Goal: Transaction & Acquisition: Download file/media

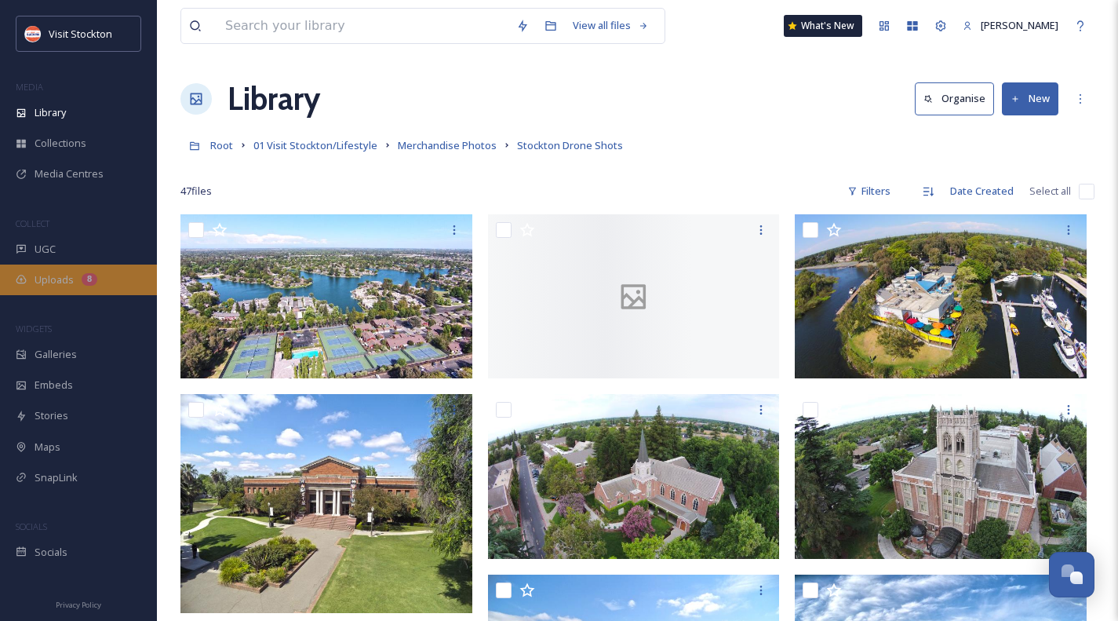
click at [73, 279] on span "Uploads" at bounding box center [54, 279] width 39 height 15
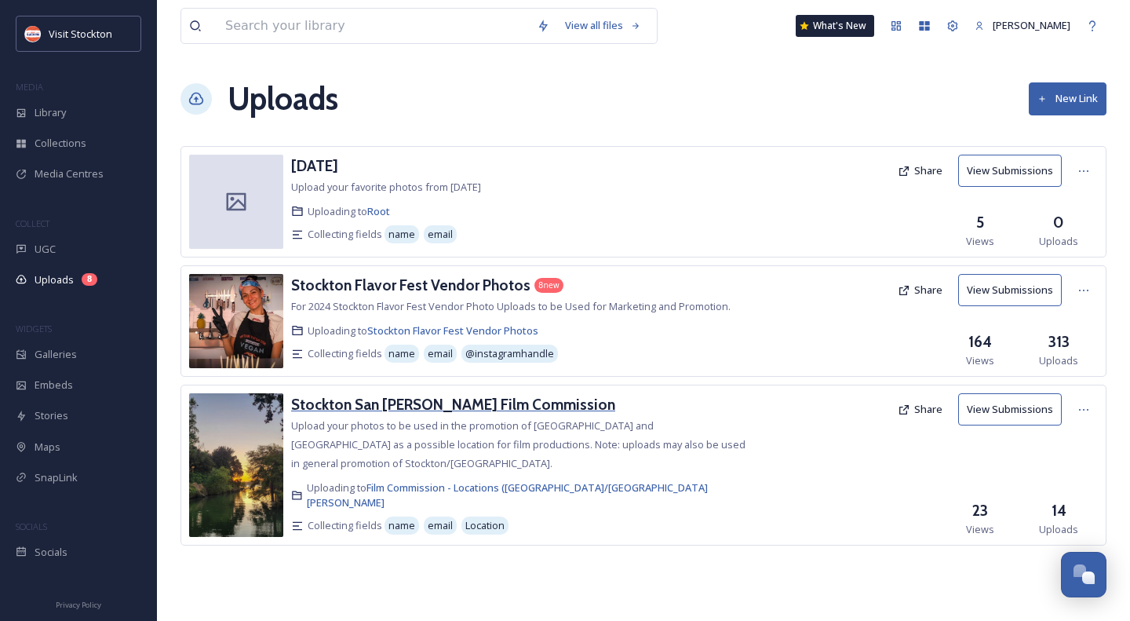
click at [441, 408] on h3 "Stockton San [PERSON_NAME] Film Commission" at bounding box center [453, 404] width 324 height 19
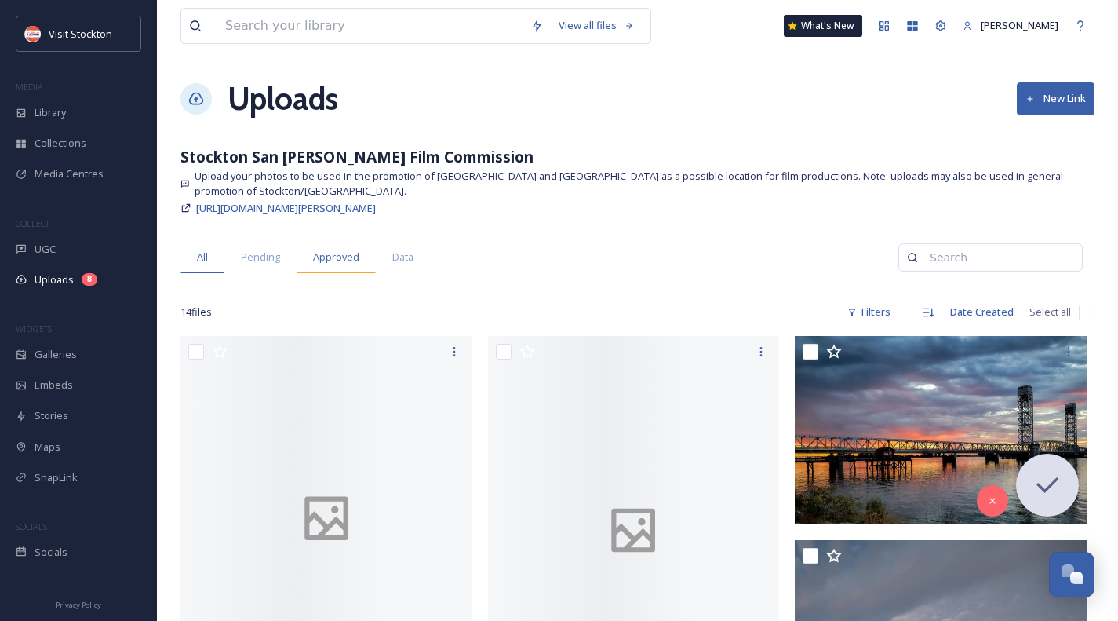
click at [345, 259] on span "Approved" at bounding box center [336, 257] width 46 height 15
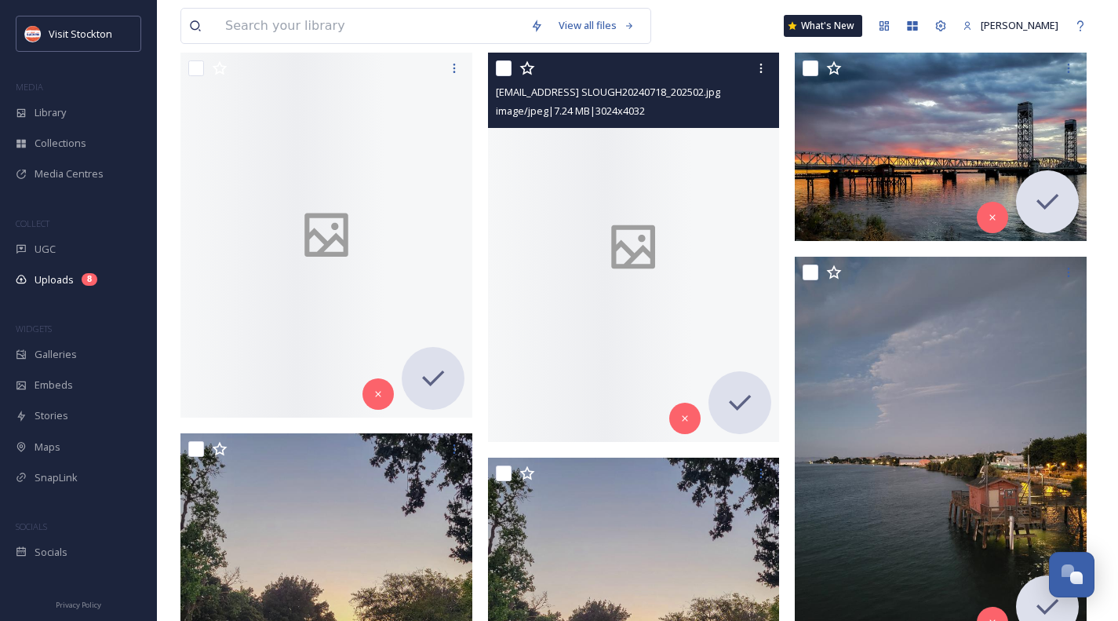
scroll to position [314, 0]
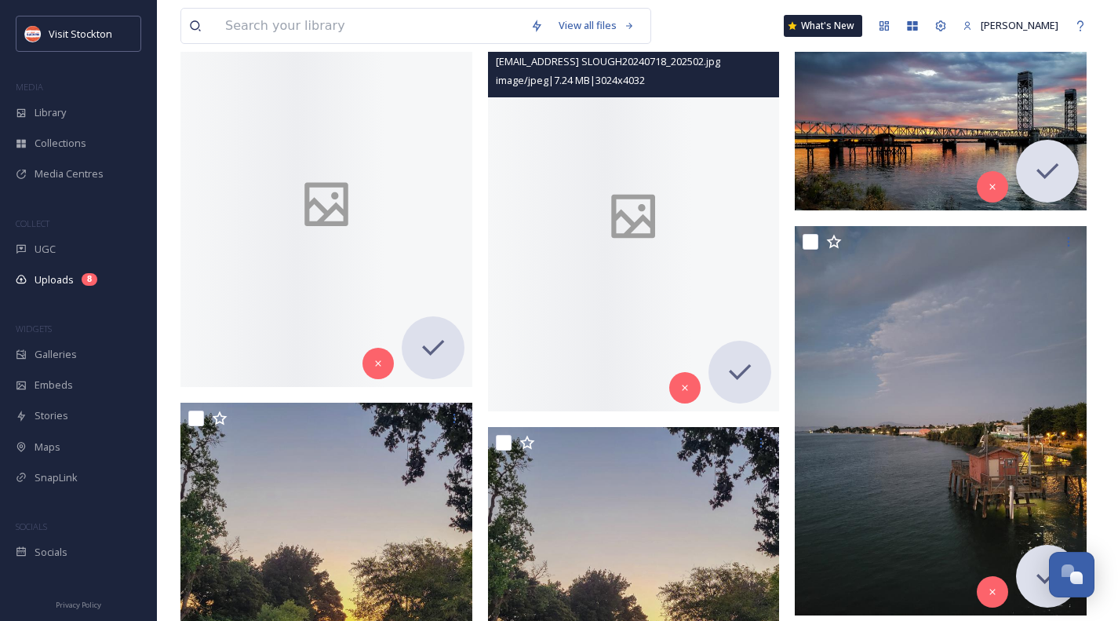
click at [626, 232] on icon at bounding box center [634, 217] width 44 height 44
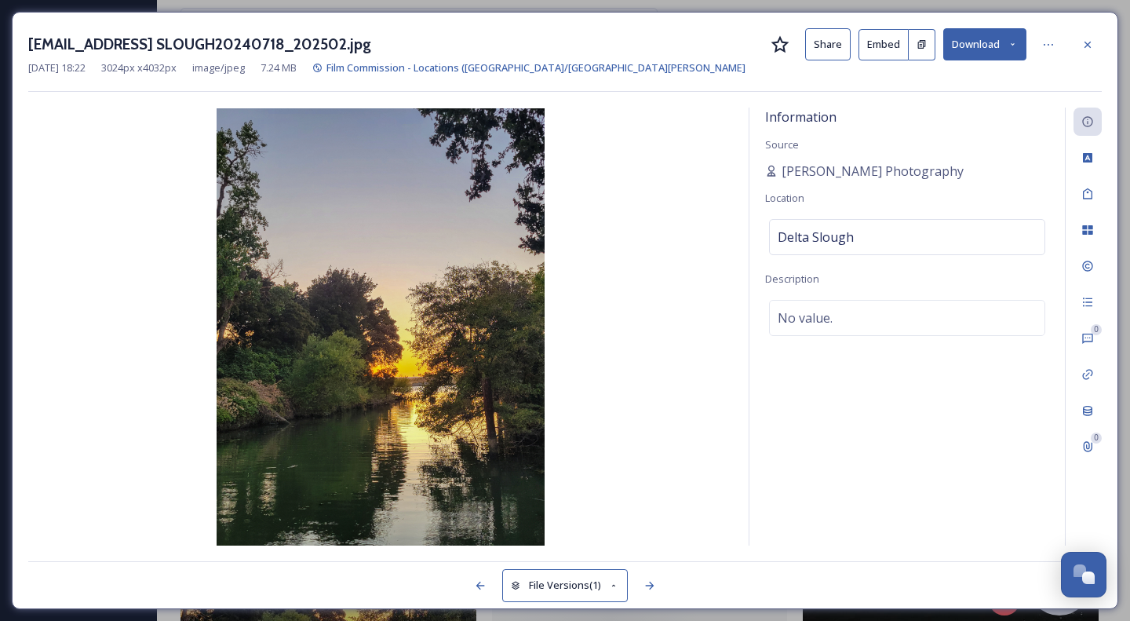
click at [1009, 47] on icon at bounding box center [1013, 44] width 10 height 10
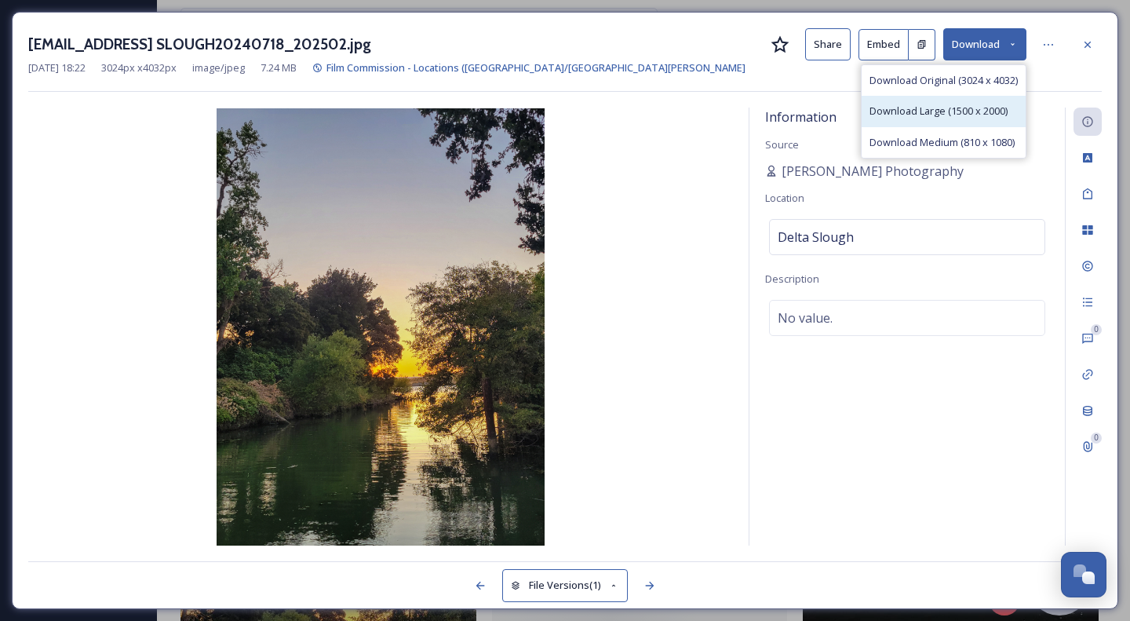
click at [979, 117] on span "Download Large (1500 x 2000)" at bounding box center [938, 111] width 138 height 15
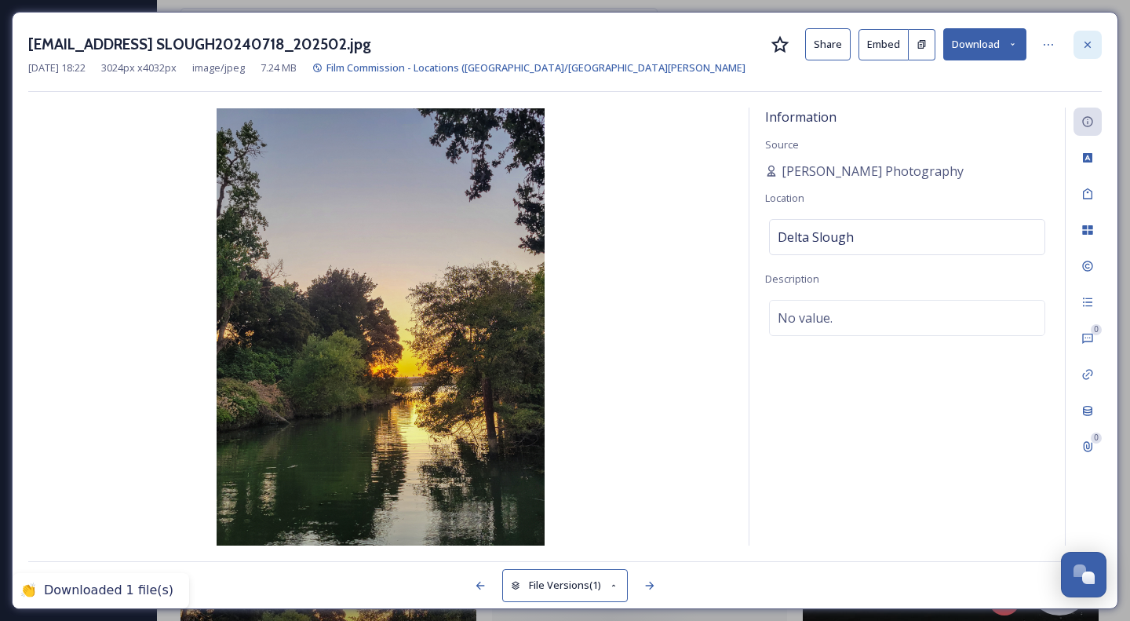
click at [1086, 42] on icon at bounding box center [1087, 44] width 13 height 13
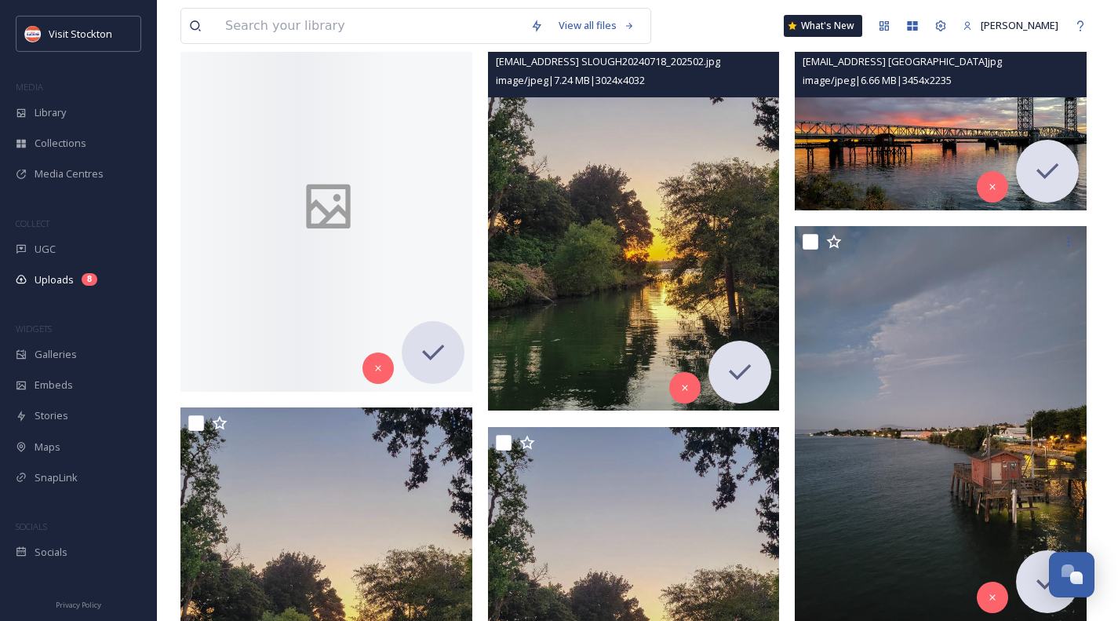
click at [1025, 127] on img at bounding box center [941, 116] width 292 height 189
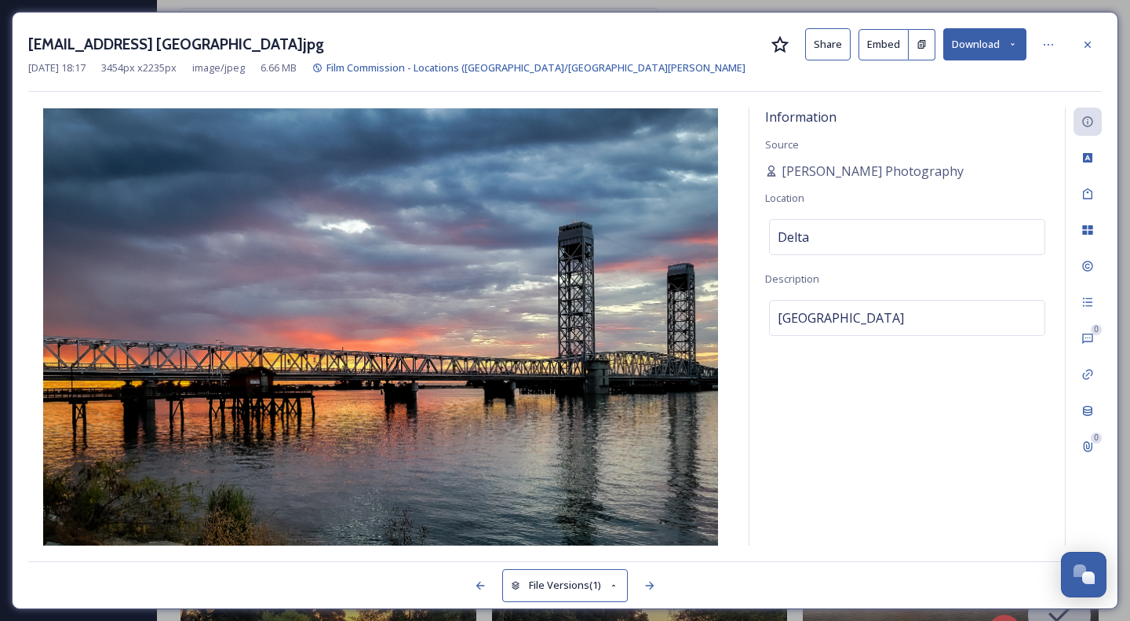
click at [1013, 48] on icon at bounding box center [1013, 44] width 10 height 10
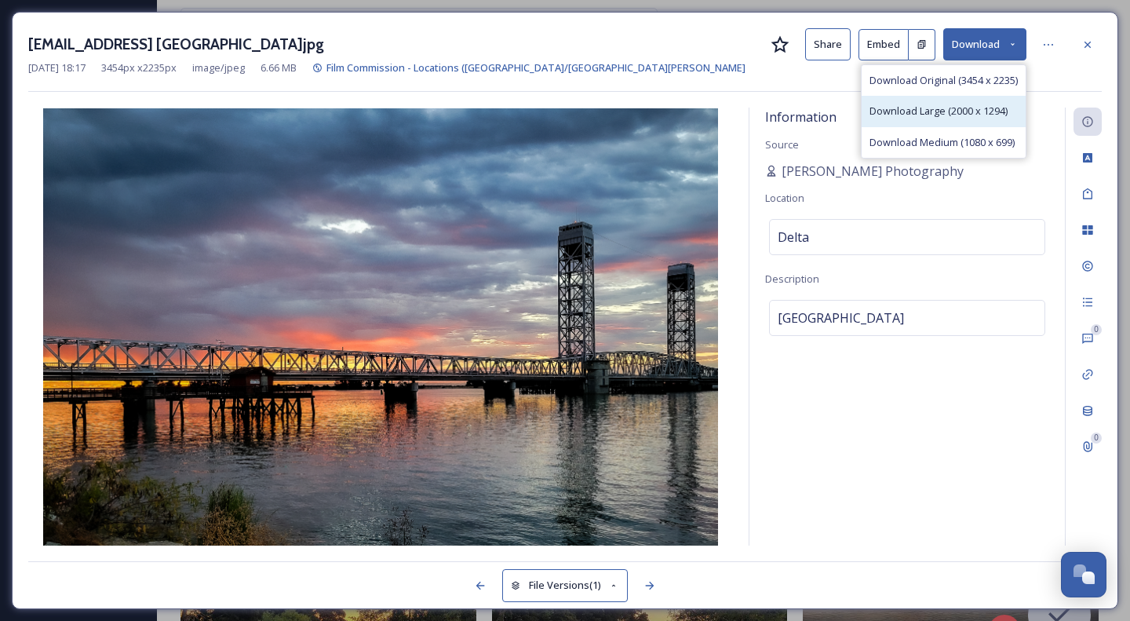
click at [958, 109] on span "Download Large (2000 x 1294)" at bounding box center [938, 111] width 138 height 15
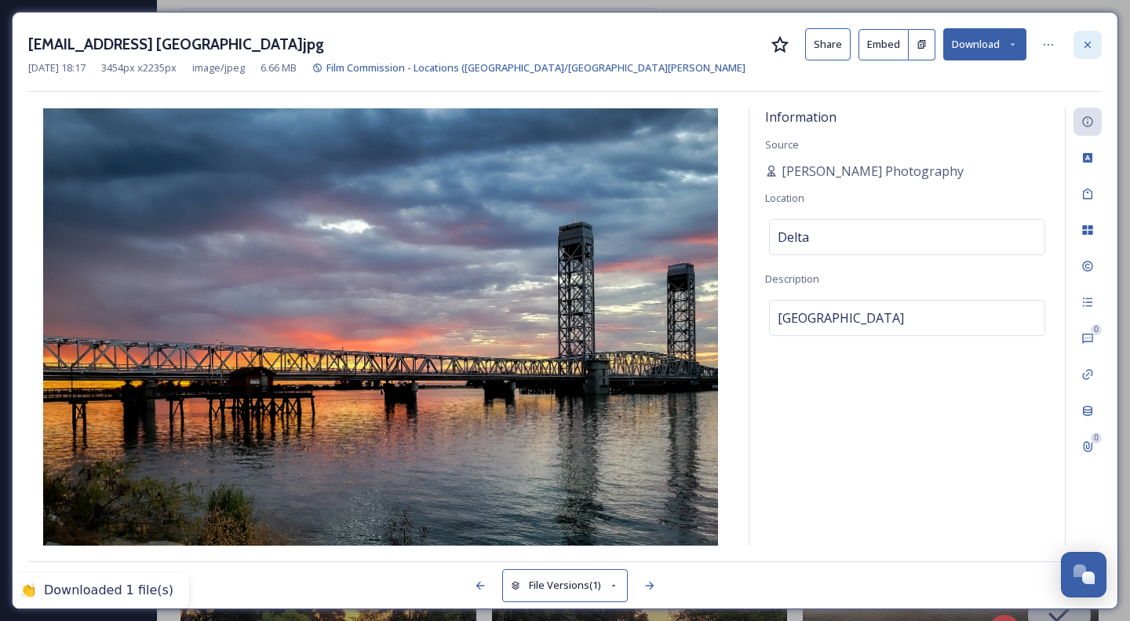
click at [1083, 44] on icon at bounding box center [1087, 44] width 13 height 13
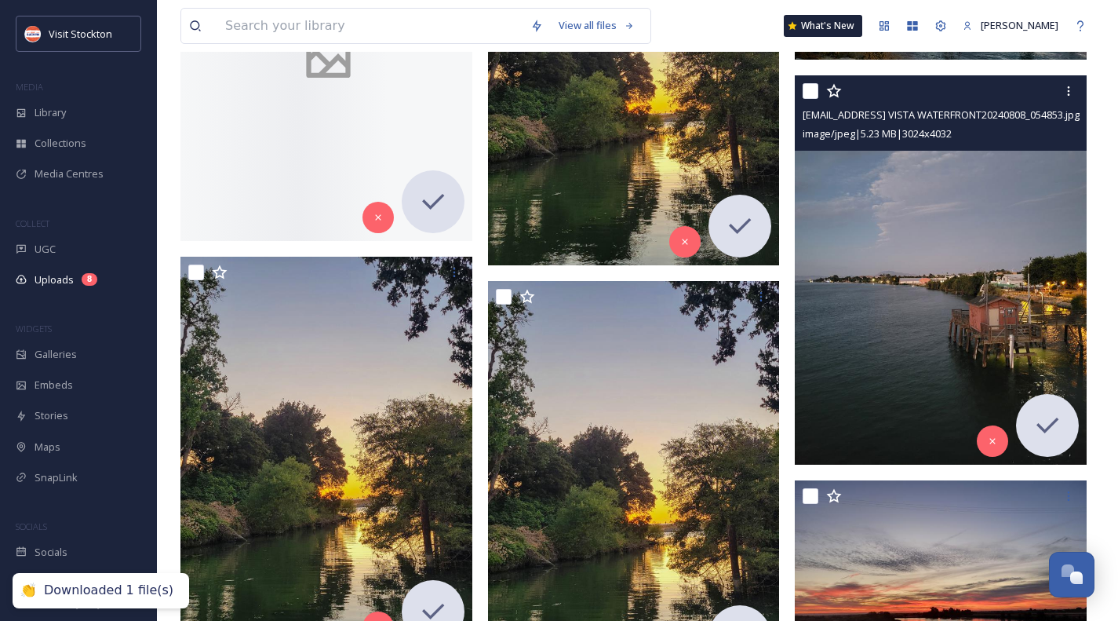
scroll to position [471, 0]
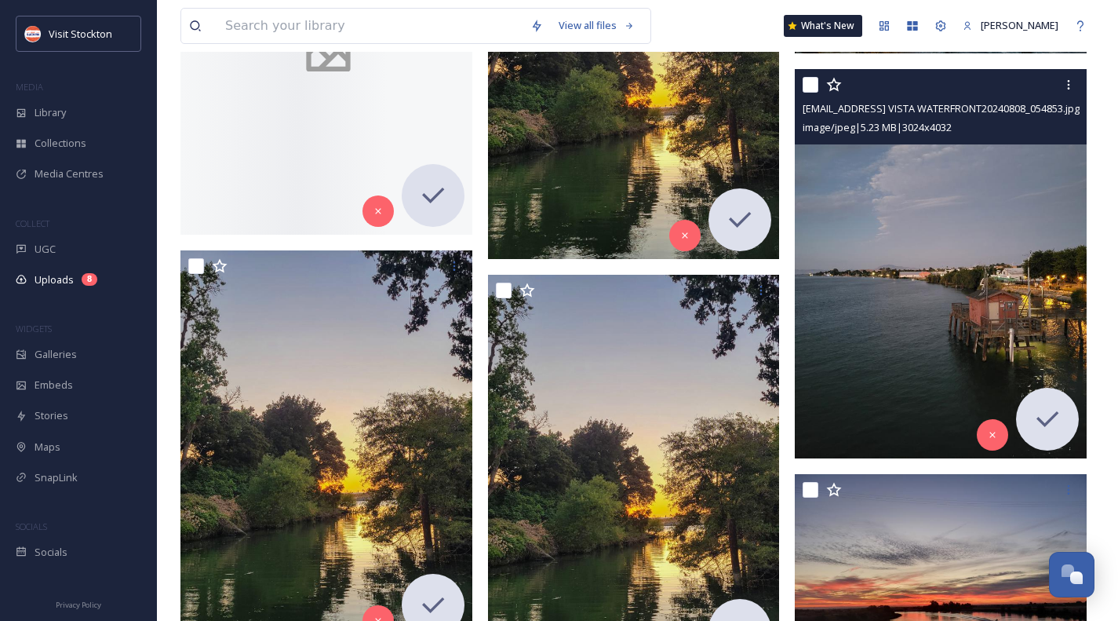
click at [892, 250] on img at bounding box center [941, 263] width 292 height 389
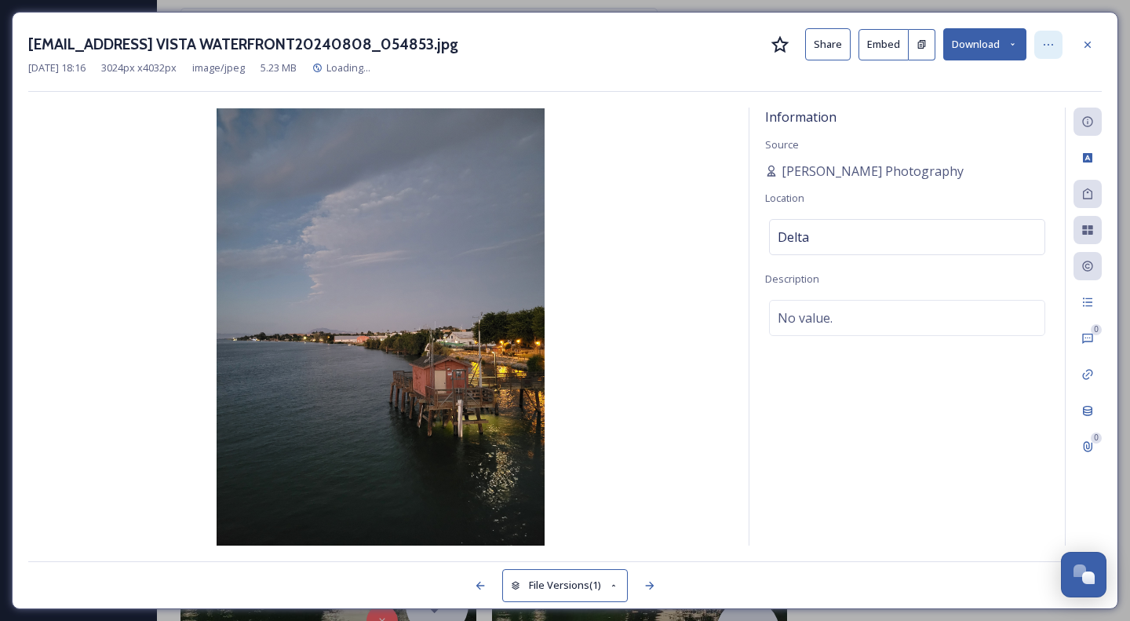
click at [1048, 44] on icon at bounding box center [1048, 45] width 9 height 2
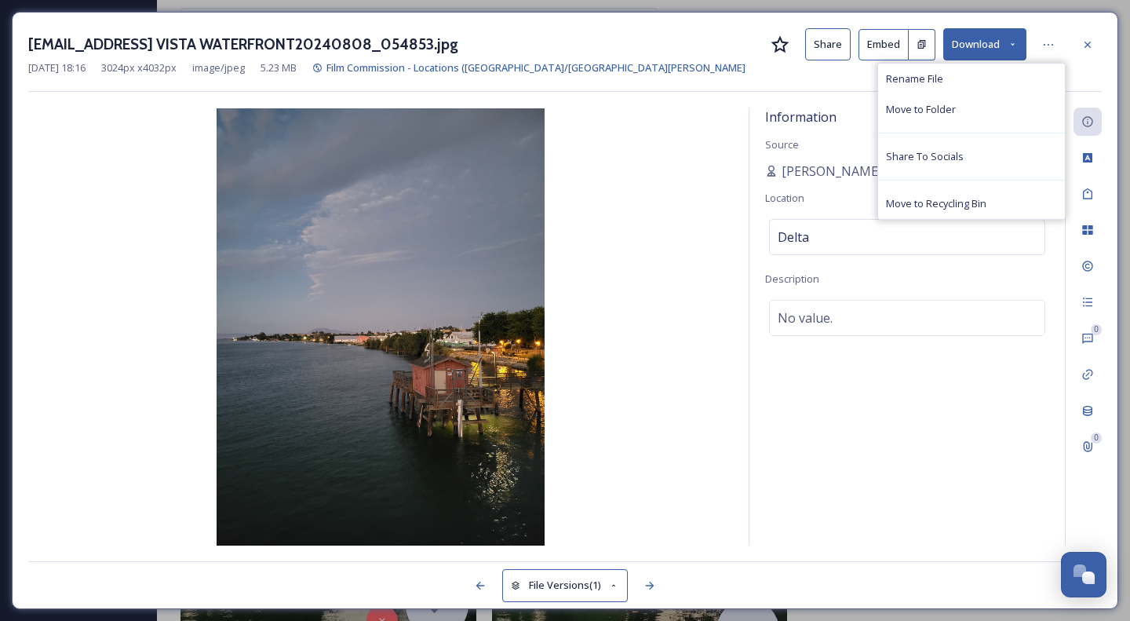
click at [1006, 48] on button "Download" at bounding box center [984, 44] width 83 height 32
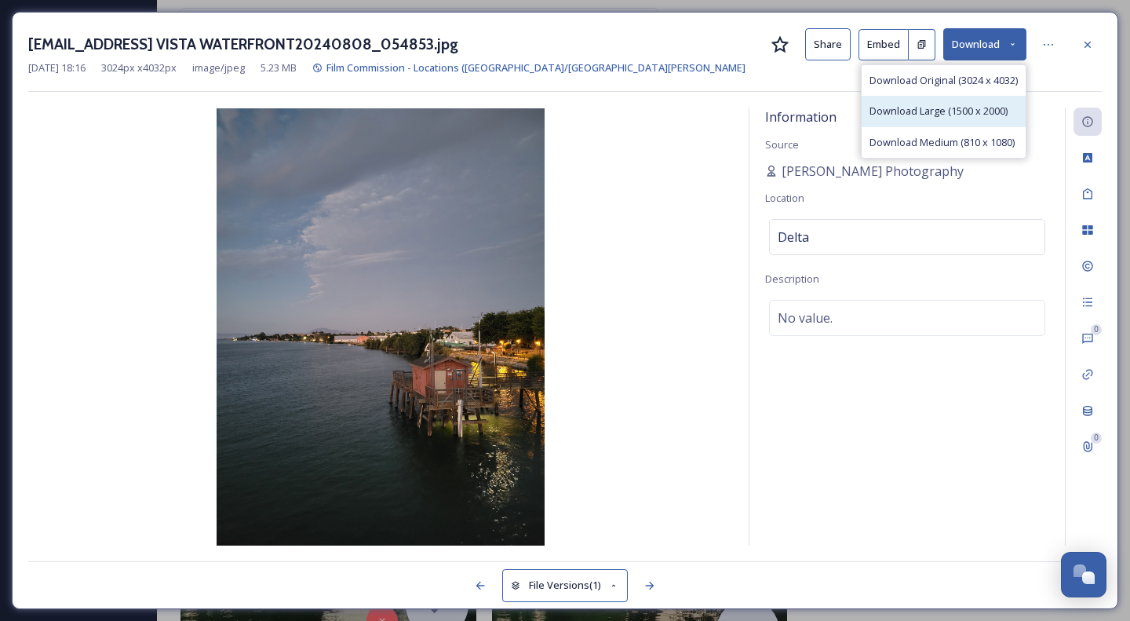
click at [964, 114] on span "Download Large (1500 x 2000)" at bounding box center [938, 111] width 138 height 15
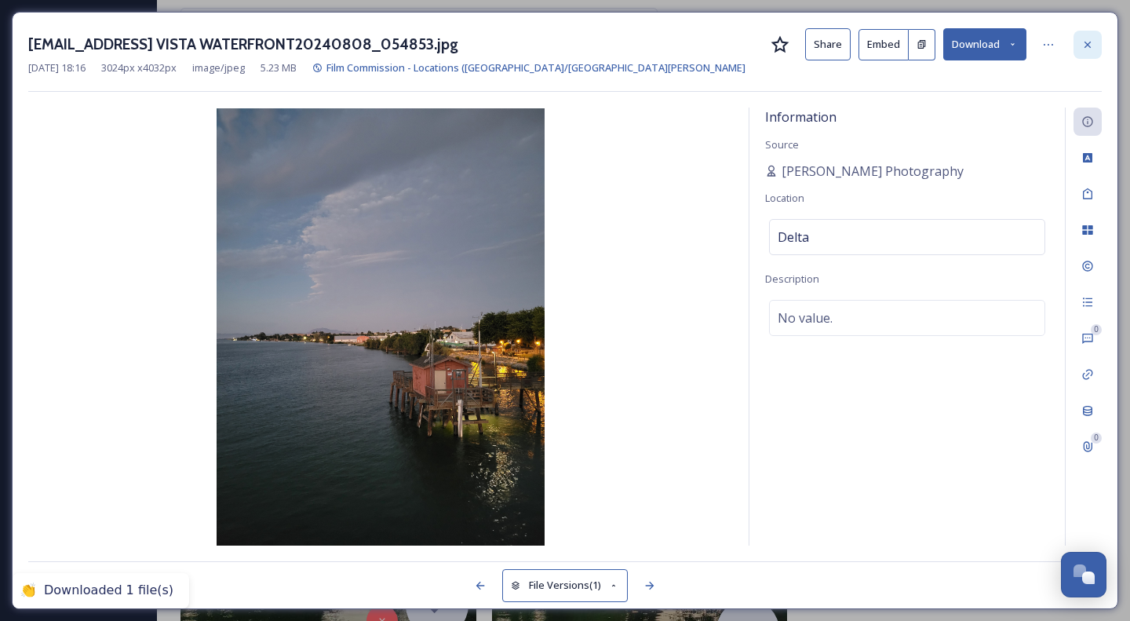
click at [1090, 45] on icon at bounding box center [1087, 44] width 13 height 13
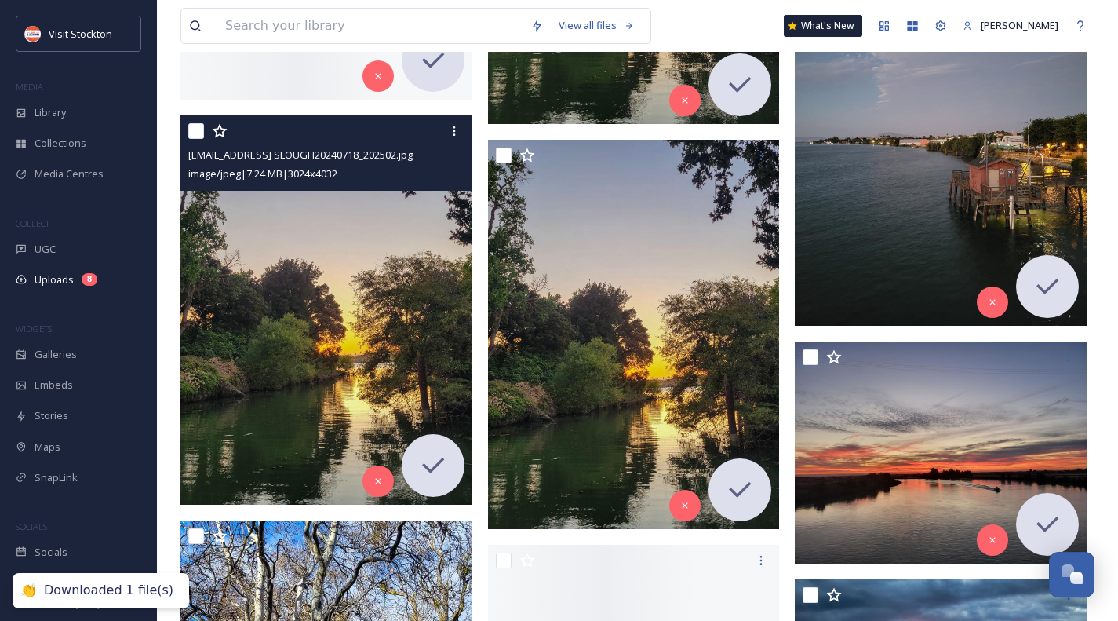
scroll to position [628, 0]
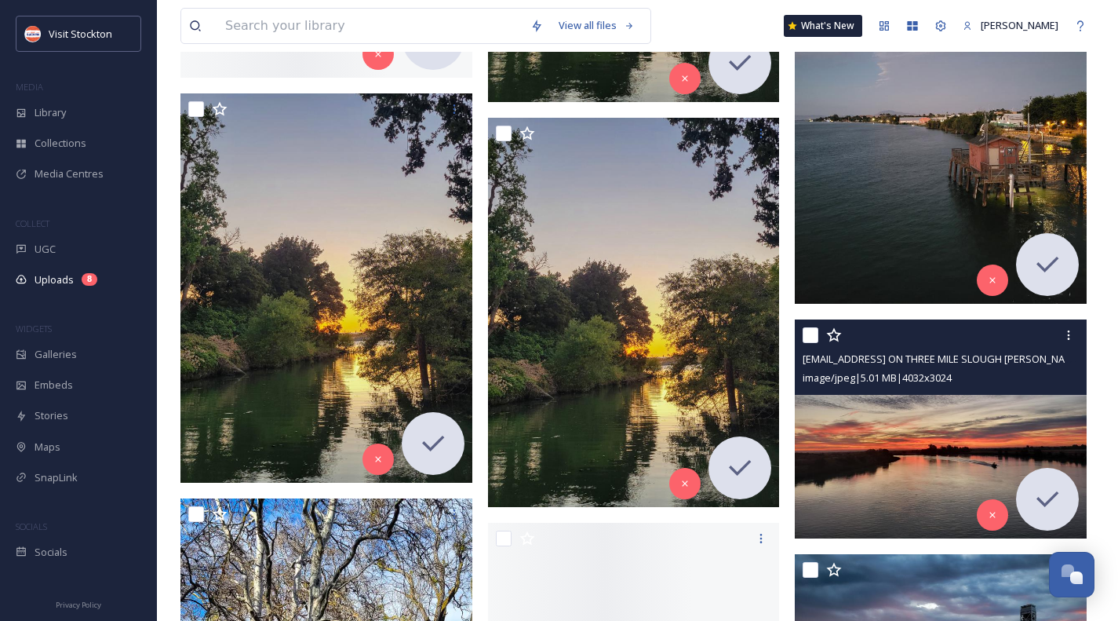
click at [946, 425] on img at bounding box center [941, 428] width 292 height 219
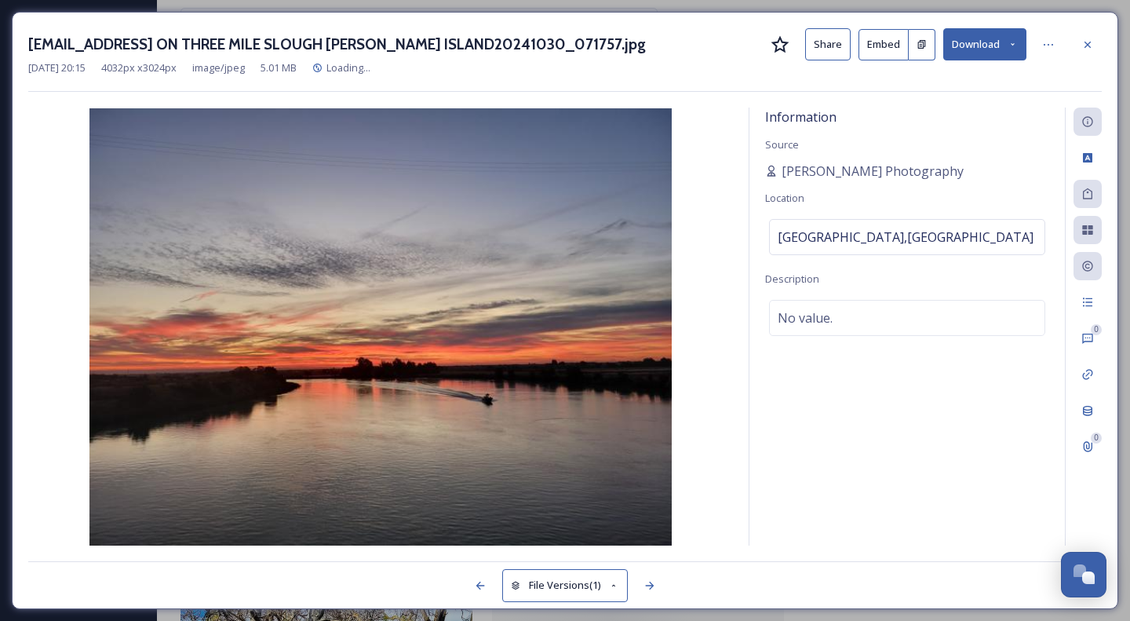
click at [1018, 44] on icon at bounding box center [1013, 44] width 10 height 10
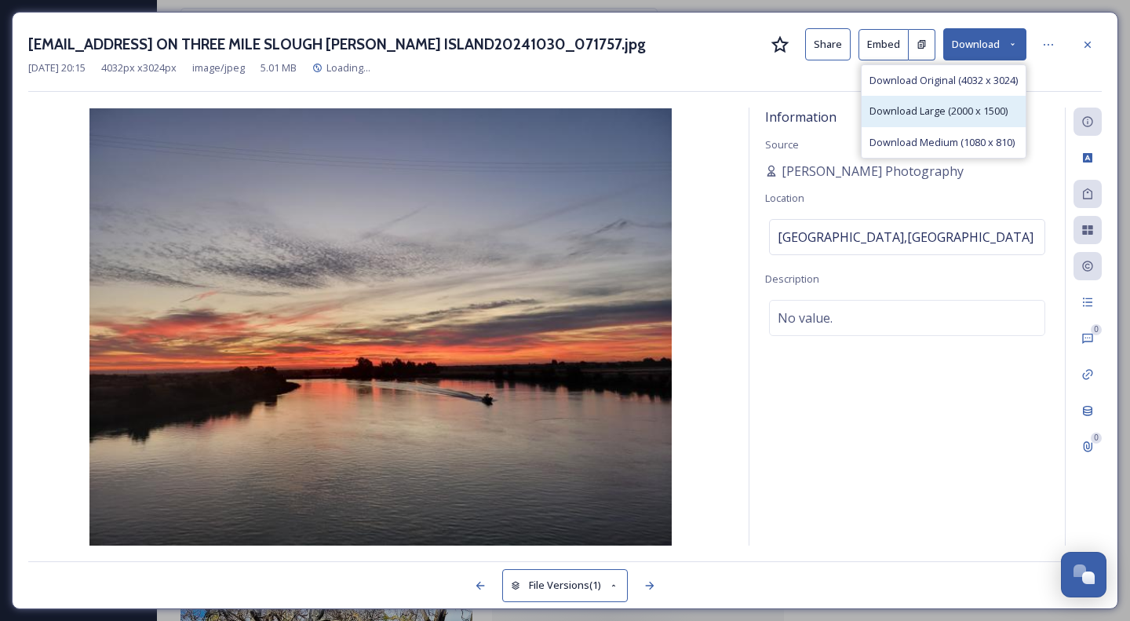
click at [978, 111] on span "Download Large (2000 x 1500)" at bounding box center [938, 111] width 138 height 15
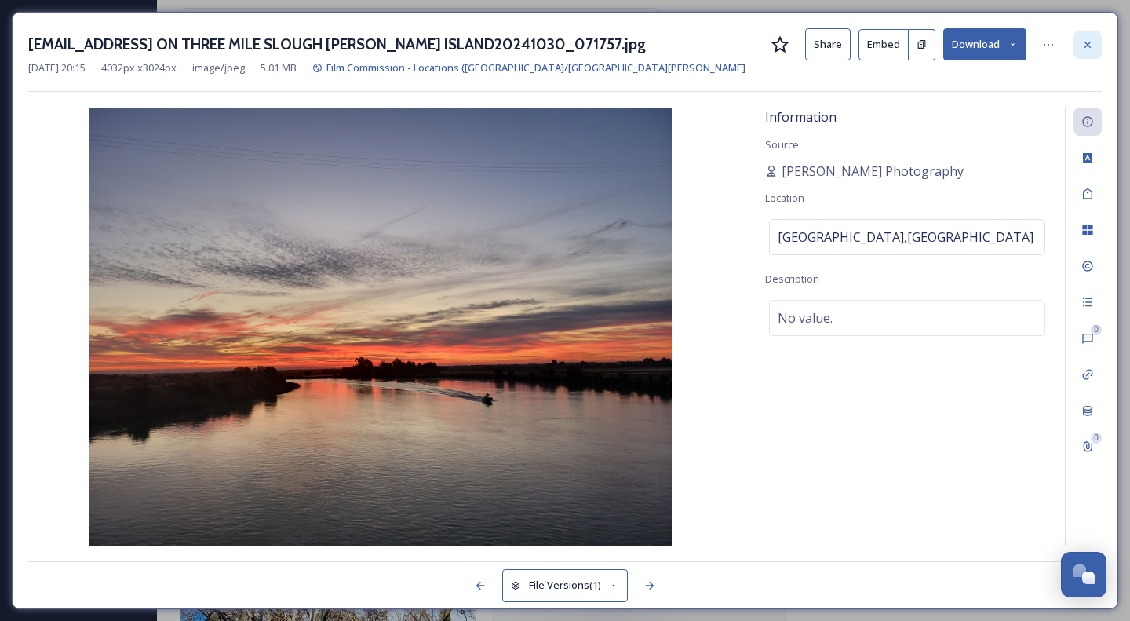
click at [1094, 45] on div at bounding box center [1087, 45] width 28 height 28
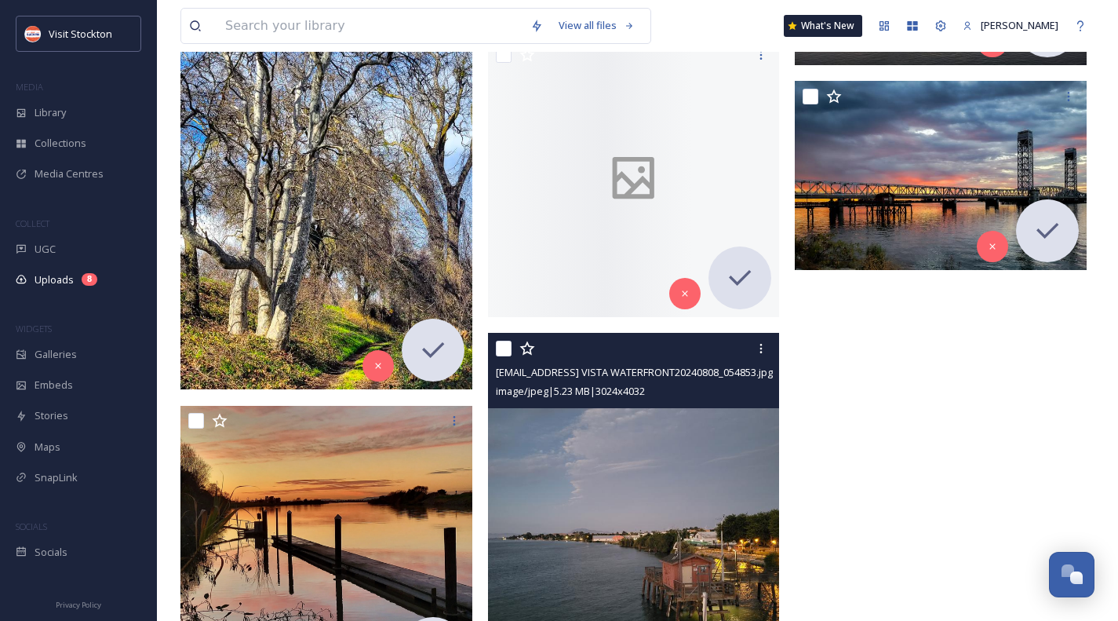
scroll to position [1099, 0]
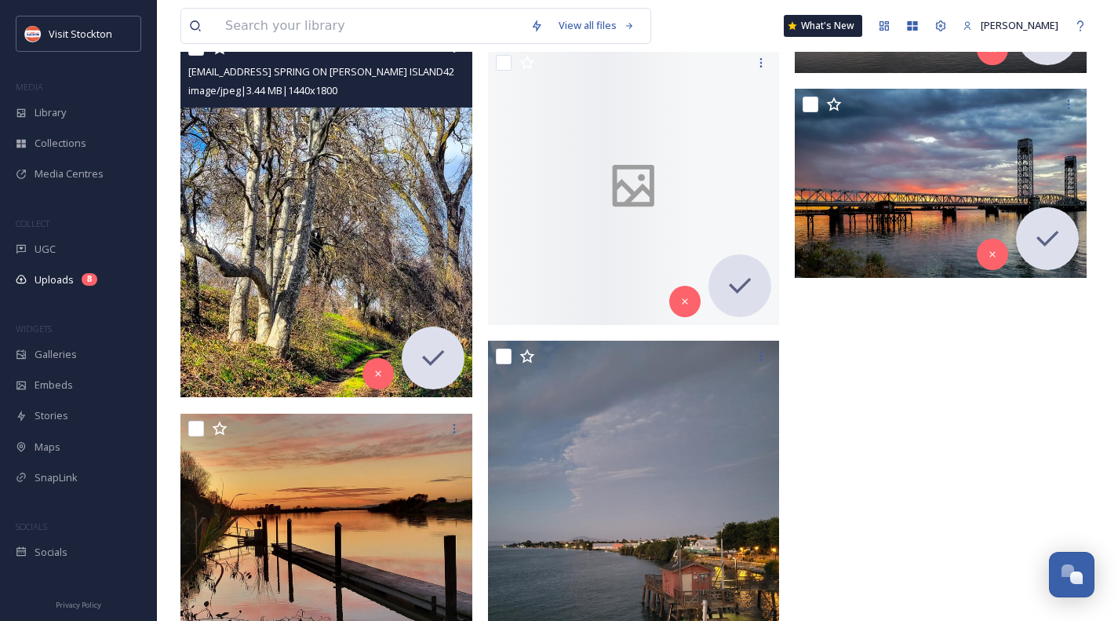
click at [316, 207] on img at bounding box center [326, 214] width 292 height 365
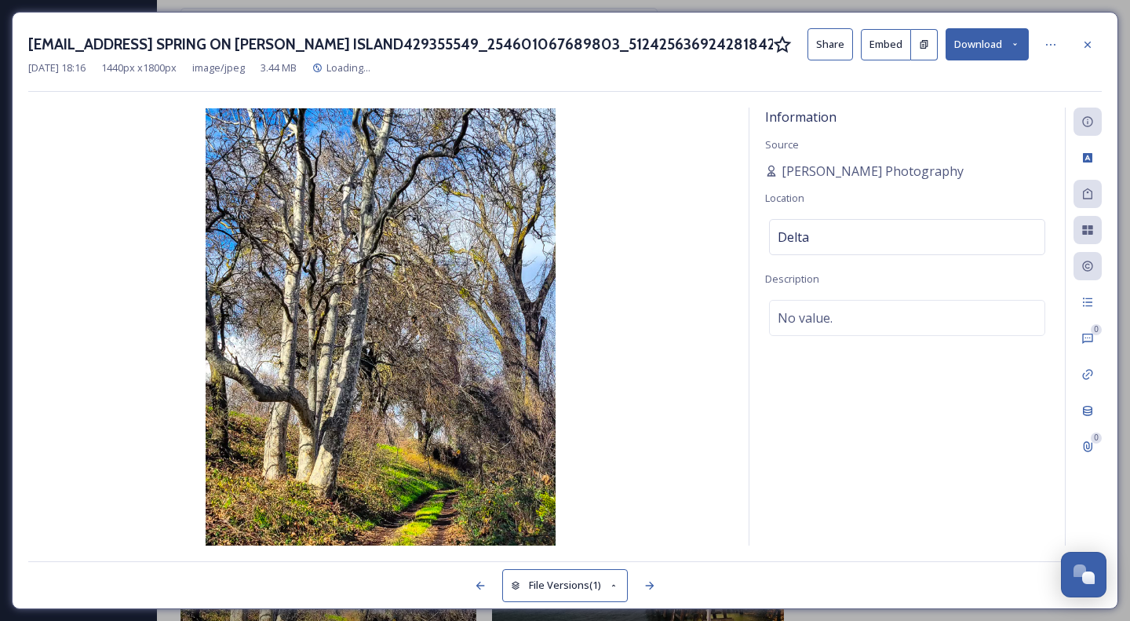
click at [1015, 39] on icon at bounding box center [1015, 44] width 10 height 10
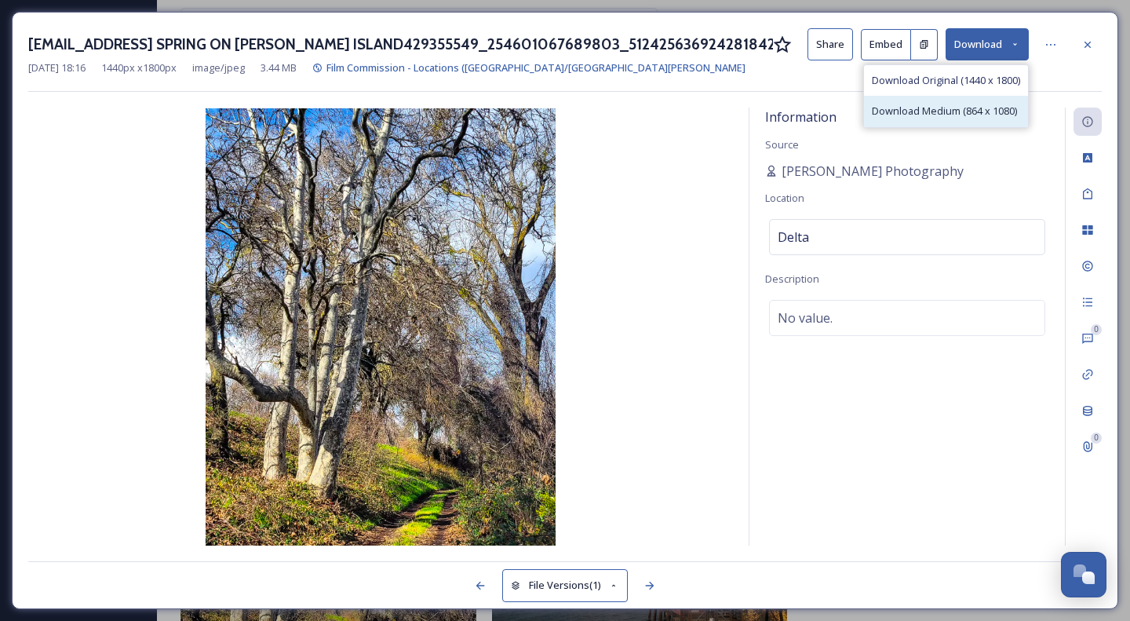
click at [975, 104] on span "Download Medium (864 x 1080)" at bounding box center [944, 111] width 145 height 15
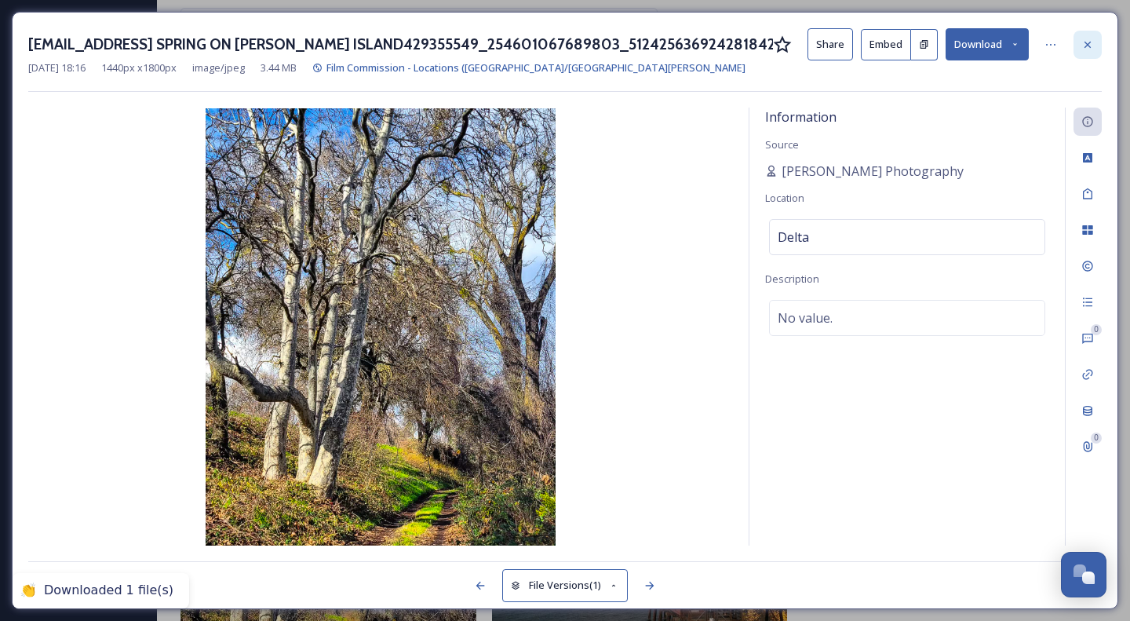
click at [1088, 42] on icon at bounding box center [1087, 44] width 13 height 13
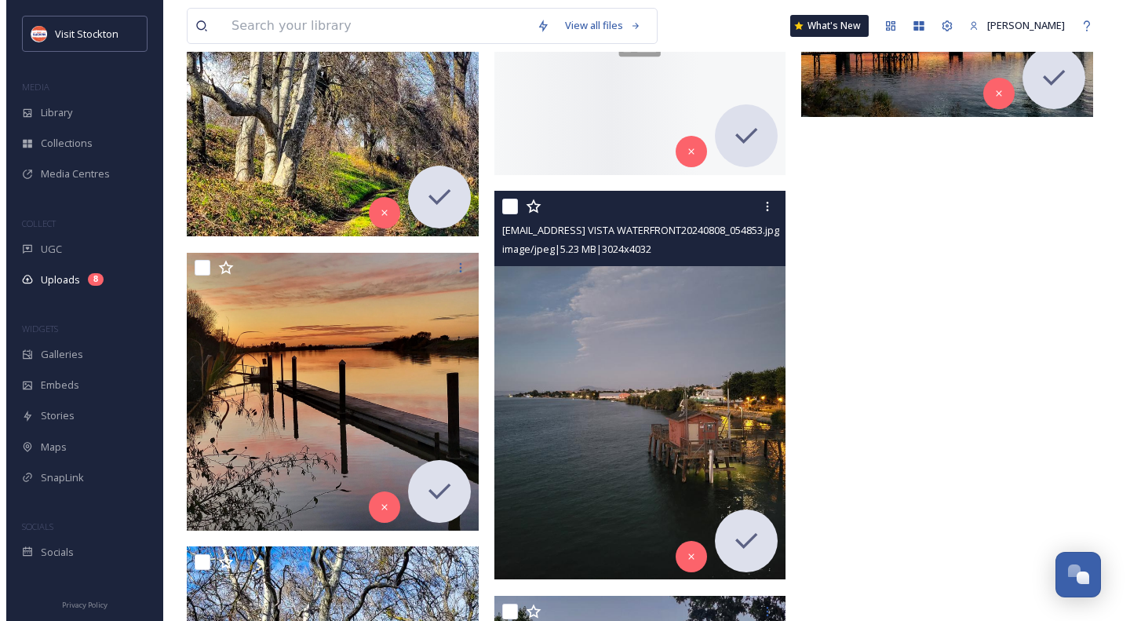
scroll to position [1257, 0]
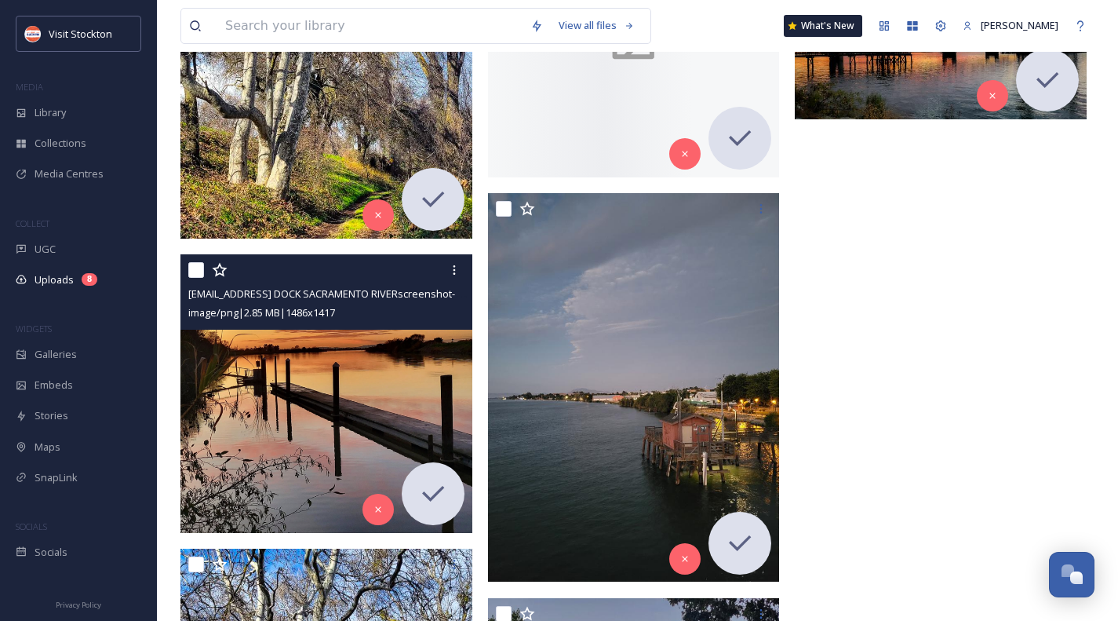
click at [368, 346] on img at bounding box center [326, 394] width 292 height 278
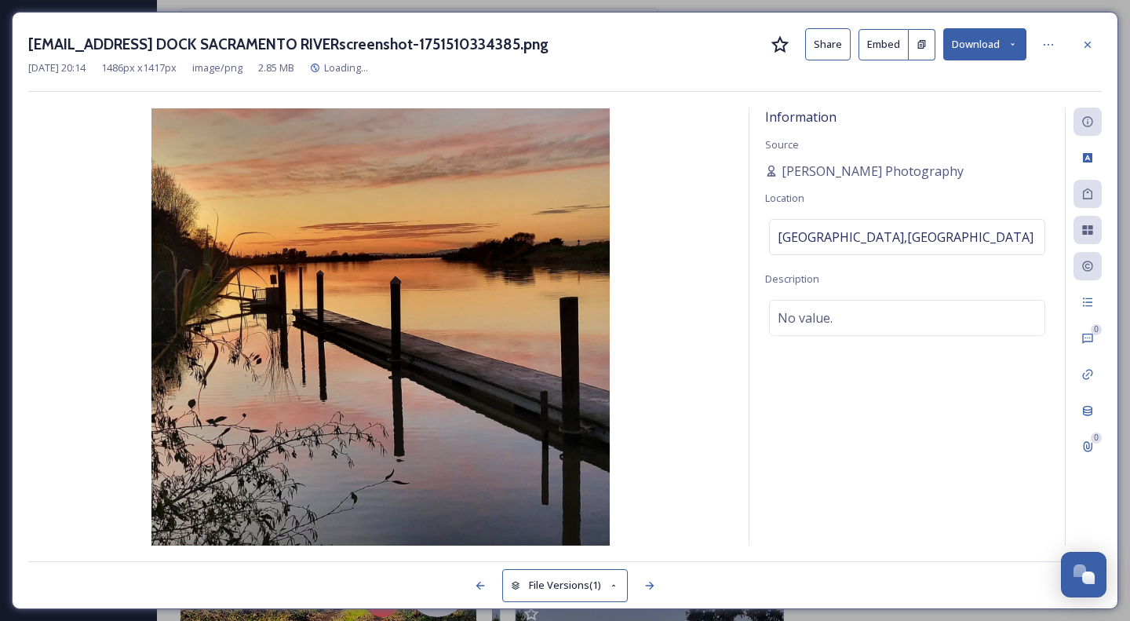
click at [977, 56] on button "Download" at bounding box center [984, 44] width 83 height 32
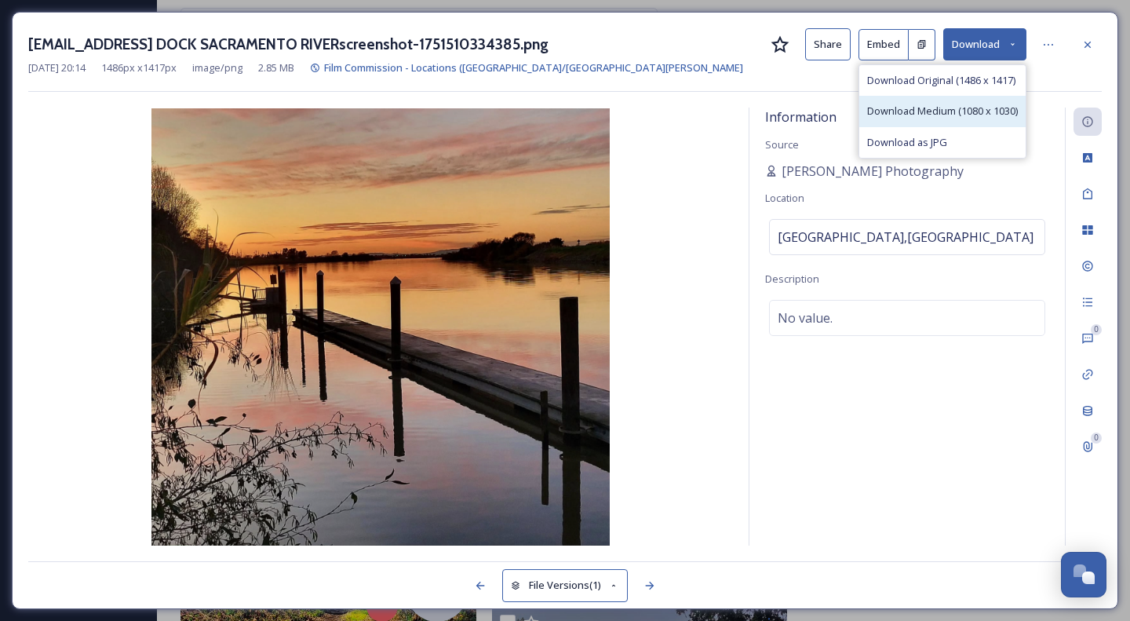
click at [971, 110] on span "Download Medium (1080 x 1030)" at bounding box center [942, 111] width 151 height 15
